Goal: Task Accomplishment & Management: Complete application form

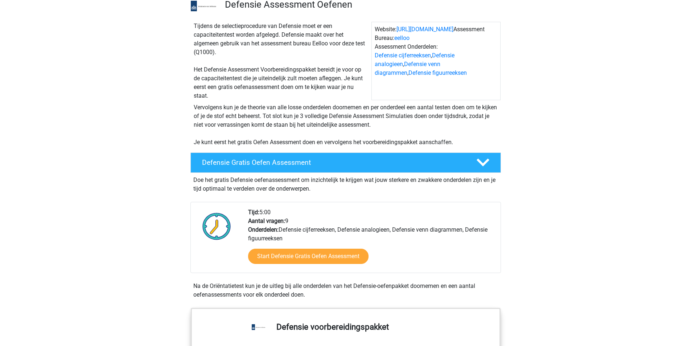
scroll to position [209, 0]
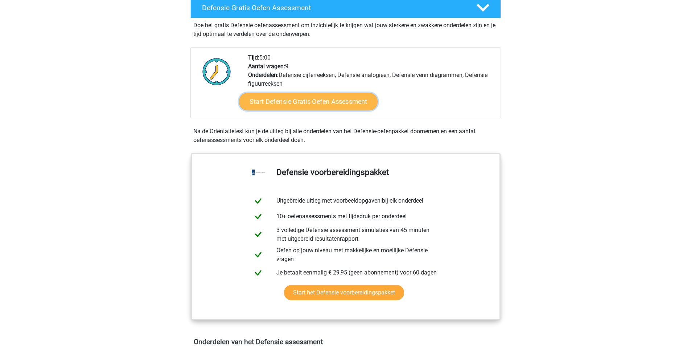
click at [276, 99] on link "Start Defensie Gratis Oefen Assessment" at bounding box center [308, 101] width 139 height 17
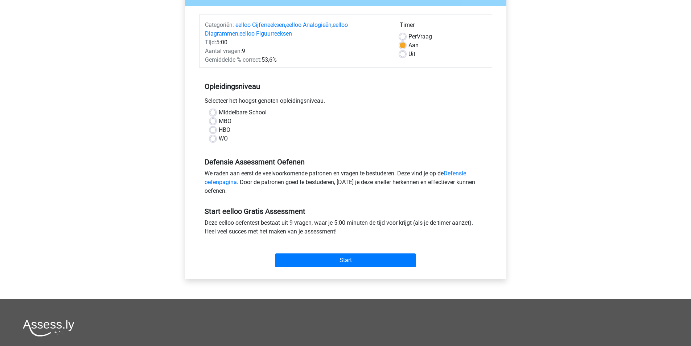
scroll to position [80, 0]
click at [226, 131] on label "HBO" at bounding box center [225, 129] width 12 height 9
click at [216, 131] on input "HBO" at bounding box center [213, 128] width 6 height 7
radio input "true"
click at [223, 138] on label "WO" at bounding box center [223, 138] width 9 height 9
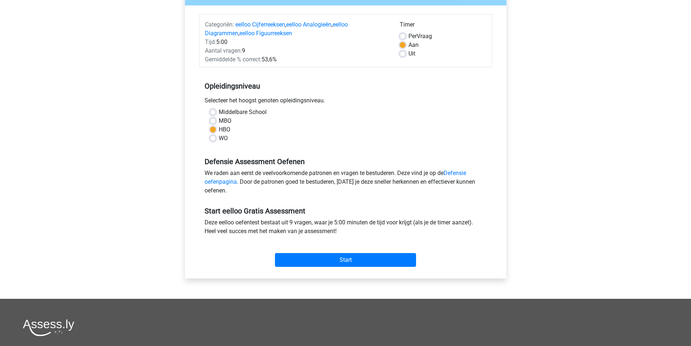
click at [216, 138] on input "WO" at bounding box center [213, 137] width 6 height 7
radio input "true"
click at [333, 261] on input "Start" at bounding box center [345, 260] width 141 height 14
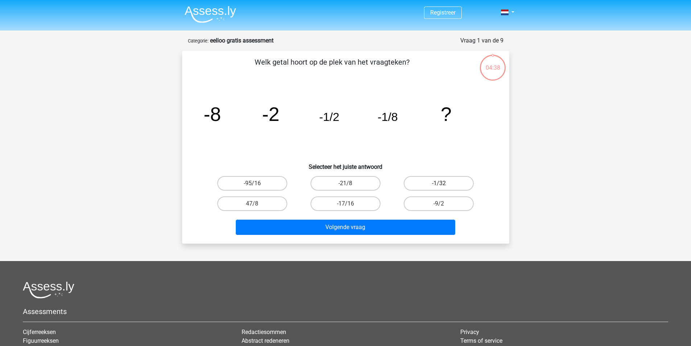
click at [427, 183] on label "-1/32" at bounding box center [439, 183] width 70 height 15
click at [439, 183] on input "-1/32" at bounding box center [441, 185] width 5 height 5
radio input "true"
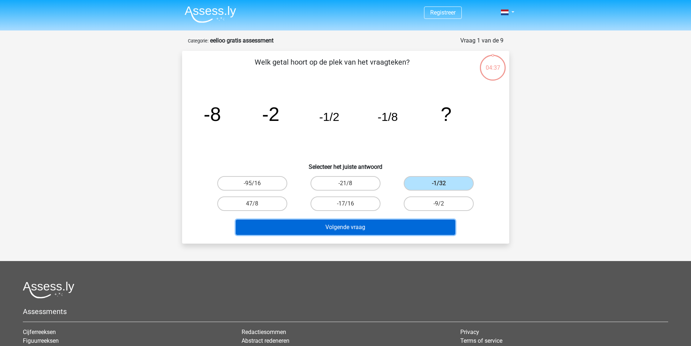
click at [386, 233] on button "Volgende vraag" at bounding box center [346, 227] width 220 height 15
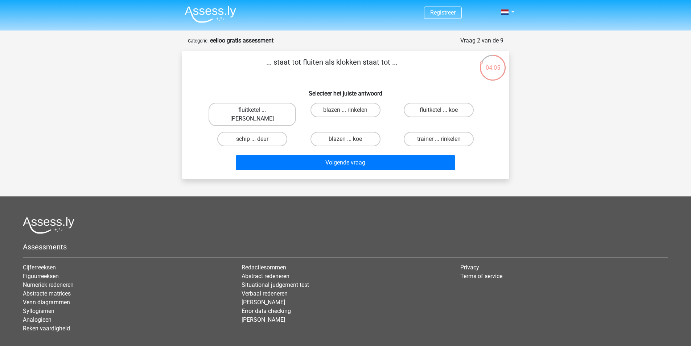
click at [265, 110] on label "fluitketel ... luiden" at bounding box center [252, 114] width 87 height 23
click at [257, 110] on input "fluitketel ... luiden" at bounding box center [254, 112] width 5 height 5
radio input "true"
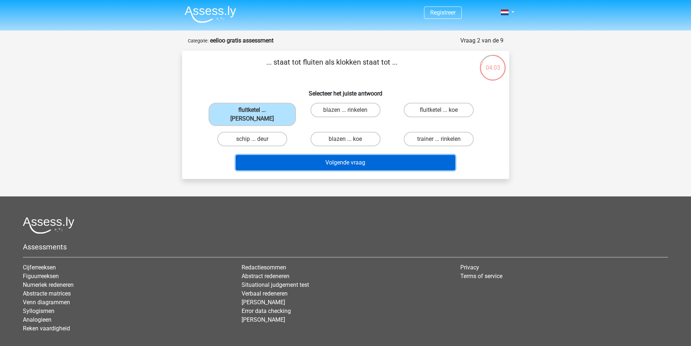
click at [297, 156] on button "Volgende vraag" at bounding box center [346, 162] width 220 height 15
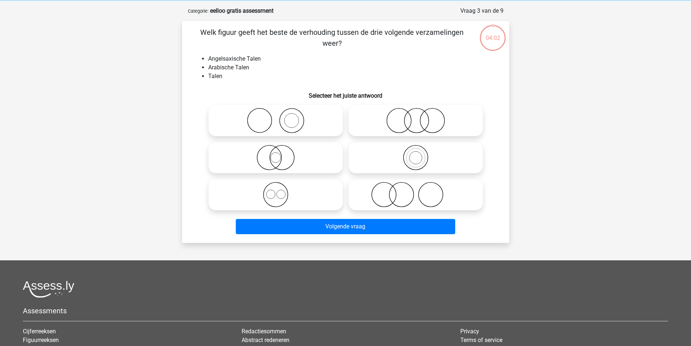
scroll to position [36, 0]
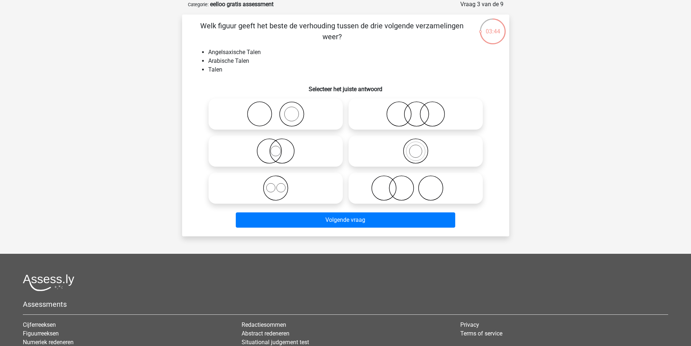
click at [287, 184] on circle at bounding box center [275, 188] width 24 height 24
click at [281, 184] on input "radio" at bounding box center [278, 182] width 5 height 5
radio input "true"
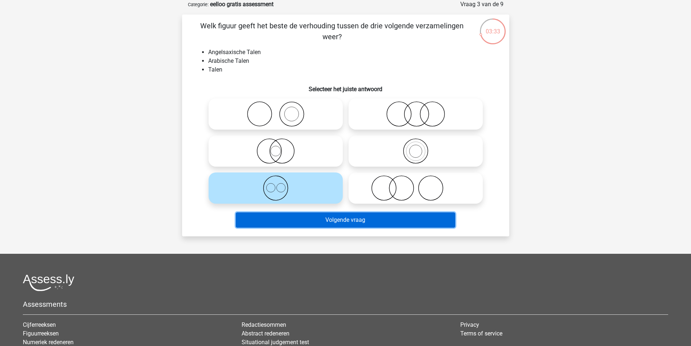
click at [328, 224] on button "Volgende vraag" at bounding box center [346, 219] width 220 height 15
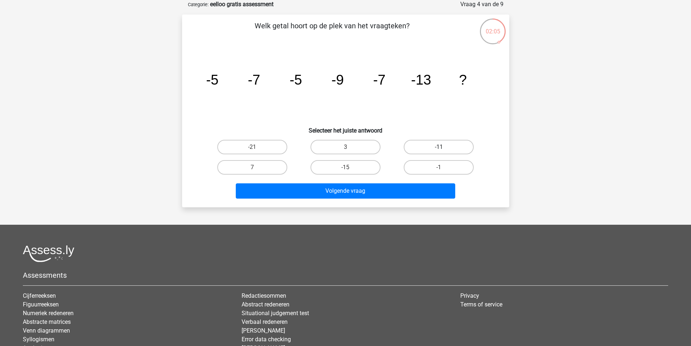
click at [435, 145] on label "-11" at bounding box center [439, 147] width 70 height 15
click at [439, 147] on input "-11" at bounding box center [441, 149] width 5 height 5
radio input "true"
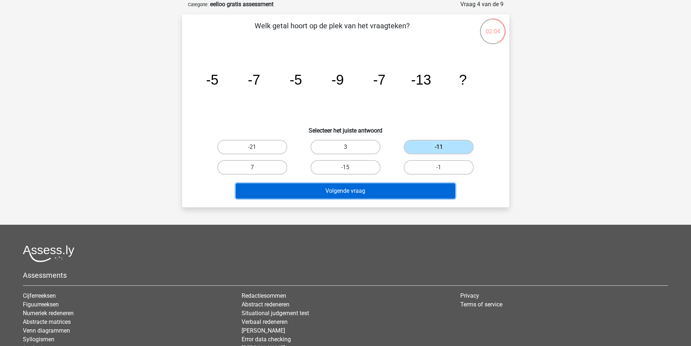
click at [388, 189] on button "Volgende vraag" at bounding box center [346, 190] width 220 height 15
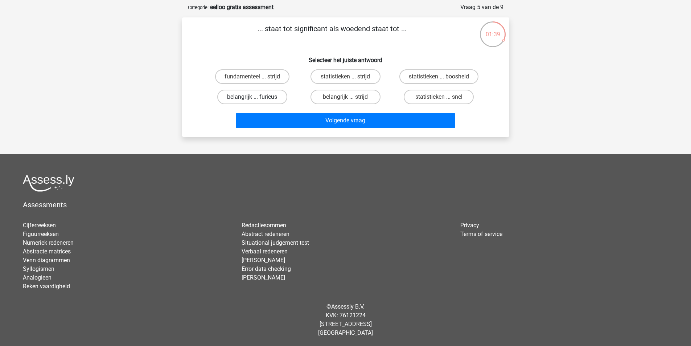
click at [251, 98] on label "belangrijk ... furieus" at bounding box center [252, 97] width 70 height 15
click at [252, 98] on input "belangrijk ... furieus" at bounding box center [254, 99] width 5 height 5
radio input "true"
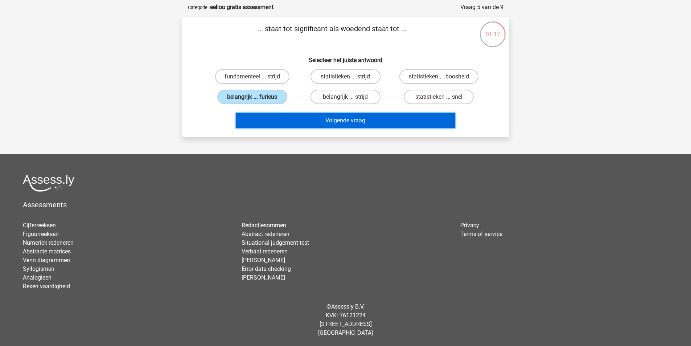
click at [341, 115] on button "Volgende vraag" at bounding box center [346, 120] width 220 height 15
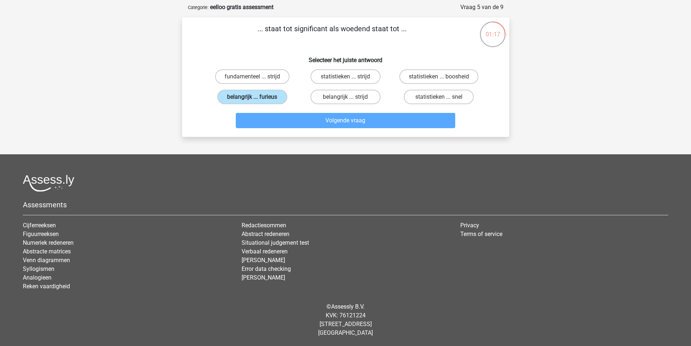
scroll to position [36, 0]
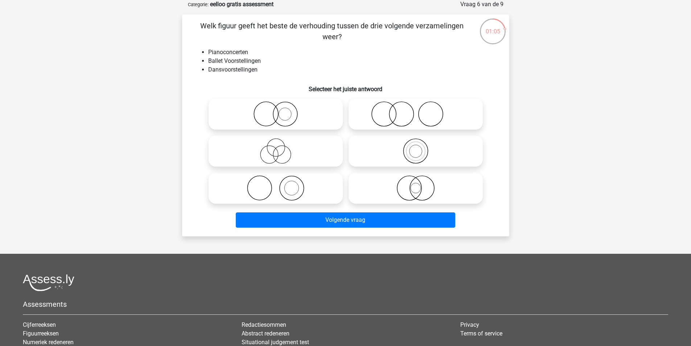
click at [293, 190] on icon at bounding box center [276, 187] width 128 height 25
click at [281, 184] on input "radio" at bounding box center [278, 182] width 5 height 5
radio input "true"
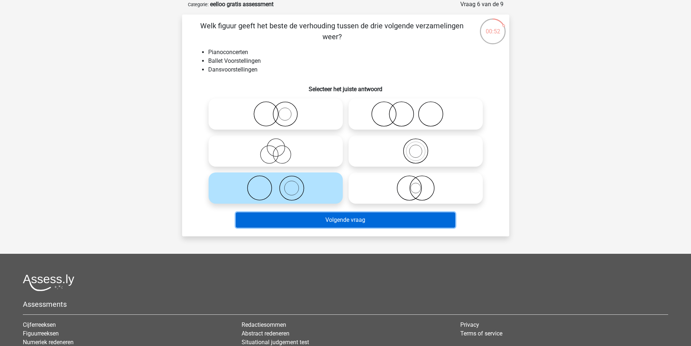
click at [309, 222] on button "Volgende vraag" at bounding box center [346, 219] width 220 height 15
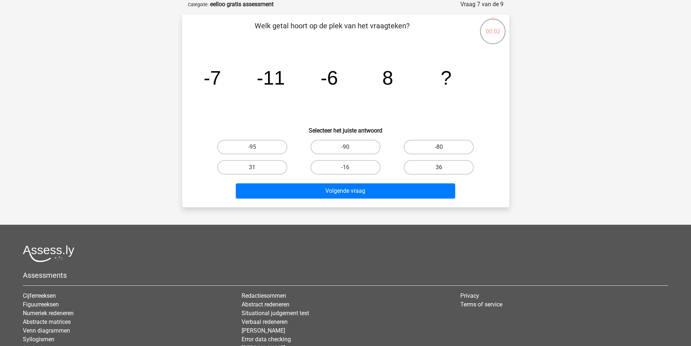
click at [444, 168] on label "36" at bounding box center [439, 167] width 70 height 15
click at [444, 168] on input "36" at bounding box center [441, 169] width 5 height 5
radio input "true"
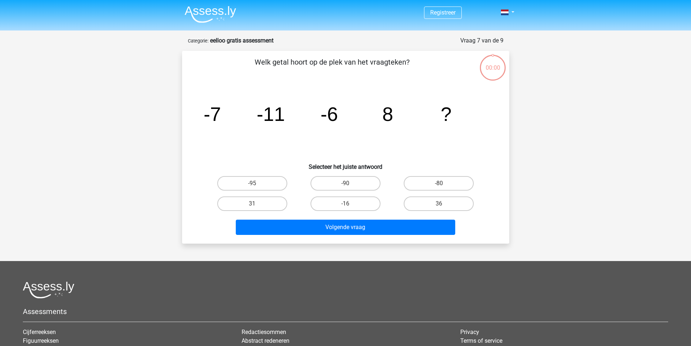
scroll to position [36, 0]
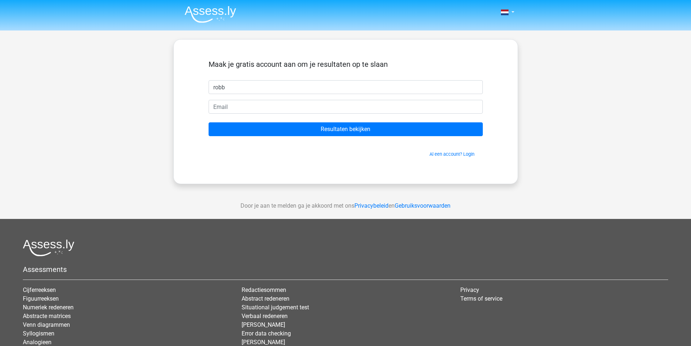
type input "Robbert"
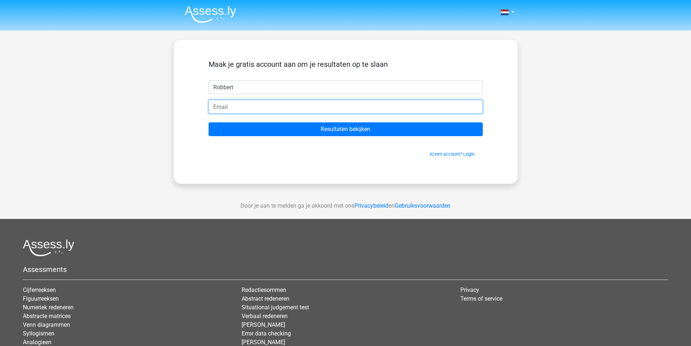
click at [240, 108] on input "email" at bounding box center [346, 107] width 274 height 14
type input "robbertdevries@me.com"
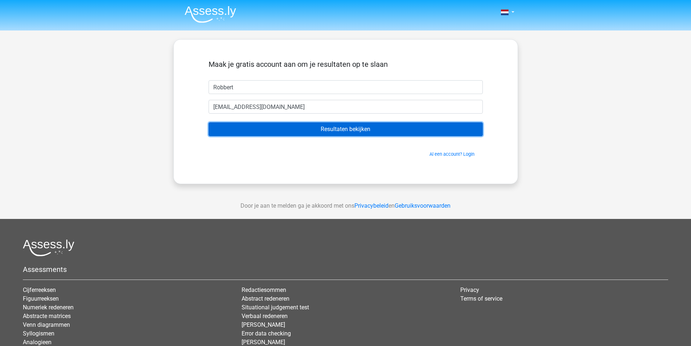
click at [308, 131] on input "Resultaten bekijken" at bounding box center [346, 129] width 274 height 14
